Goal: Find specific page/section: Find specific page/section

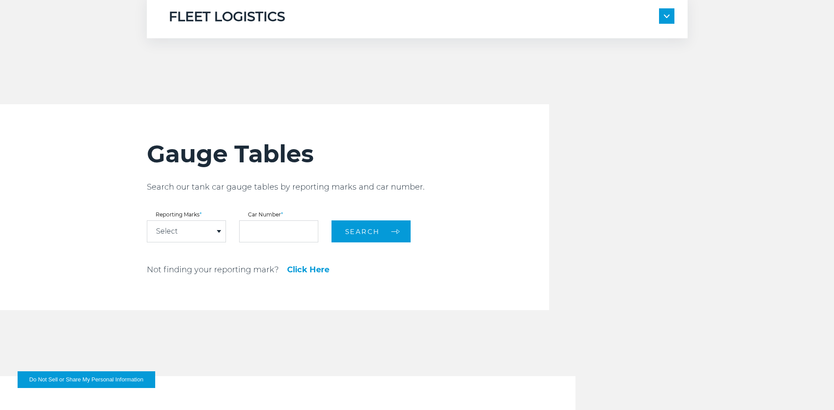
scroll to position [924, 0]
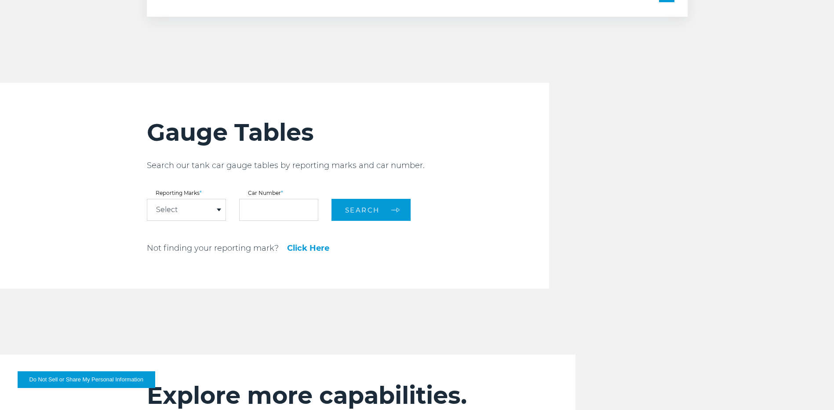
click at [219, 213] on div "Select" at bounding box center [186, 209] width 78 height 21
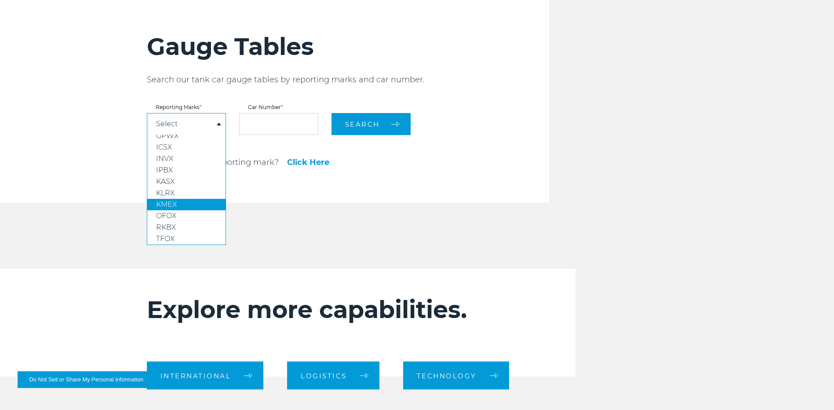
scroll to position [1011, 0]
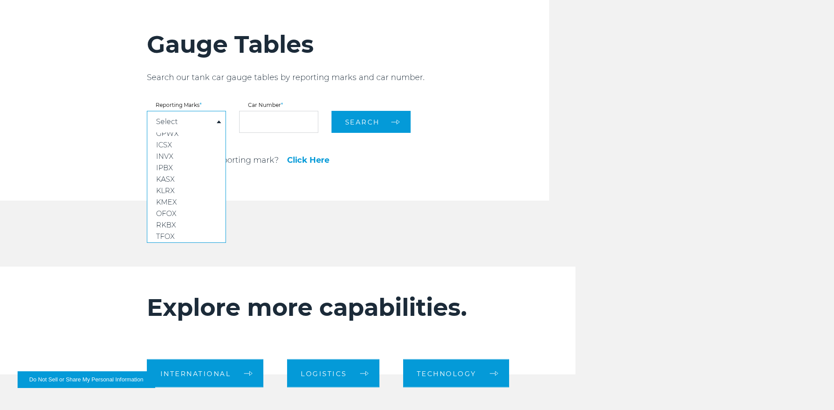
click at [85, 161] on div "Gauge Tables Search our tank car gauge tables by reporting marks and car number…" at bounding box center [417, 98] width 834 height 206
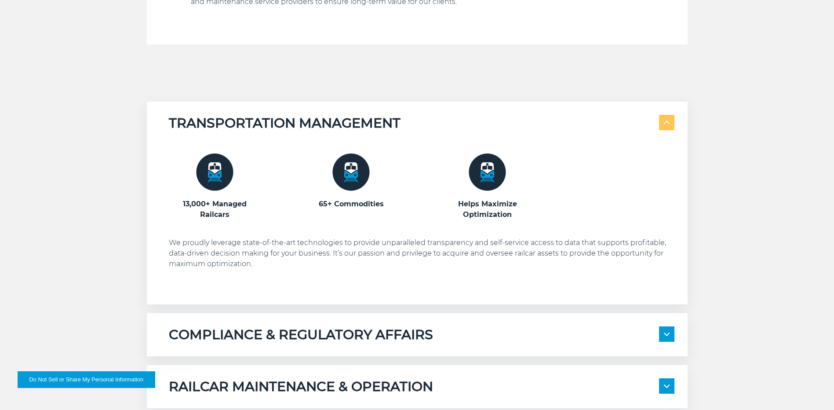
scroll to position [484, 0]
